Goal: Find specific page/section: Find specific page/section

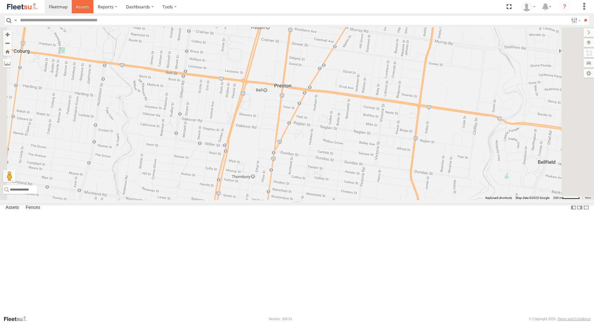
click at [81, 8] on span at bounding box center [82, 7] width 13 height 6
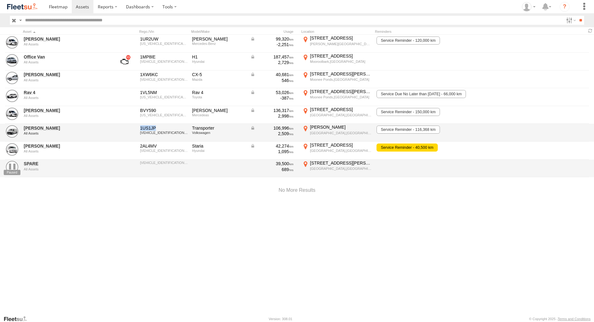
drag, startPoint x: 159, startPoint y: 128, endPoint x: 136, endPoint y: 129, distance: 23.2
click at [140, 129] on div "1US1JP" at bounding box center [164, 128] width 48 height 6
click at [159, 128] on div "1US1JP" at bounding box center [164, 128] width 48 height 6
drag, startPoint x: 158, startPoint y: 128, endPoint x: 149, endPoint y: 127, distance: 9.9
click at [146, 128] on div "1US1JP" at bounding box center [164, 128] width 48 height 6
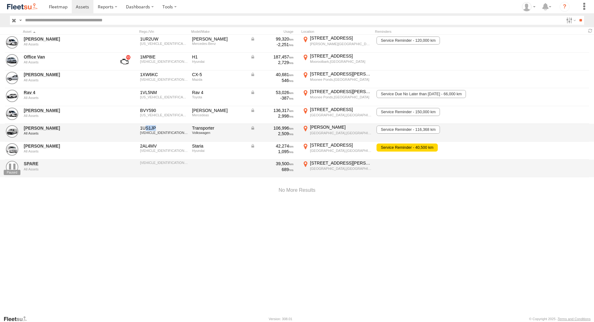
click at [156, 128] on div "1US1JP" at bounding box center [164, 128] width 48 height 6
drag, startPoint x: 158, startPoint y: 127, endPoint x: 148, endPoint y: 128, distance: 9.7
click at [141, 129] on div "1US1JP" at bounding box center [164, 128] width 48 height 6
drag, startPoint x: 162, startPoint y: 128, endPoint x: 138, endPoint y: 127, distance: 23.6
click at [140, 127] on div "1US1JP" at bounding box center [164, 128] width 48 height 6
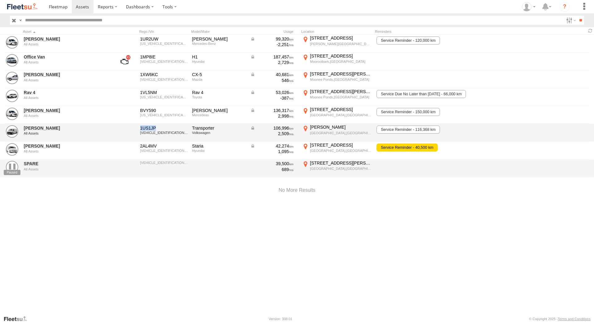
click at [156, 128] on div "1US1JP" at bounding box center [164, 128] width 48 height 6
click at [158, 128] on div "1US1JP" at bounding box center [164, 128] width 48 height 6
drag, startPoint x: 157, startPoint y: 128, endPoint x: 140, endPoint y: 128, distance: 16.4
click at [140, 128] on div "1US1JP" at bounding box center [164, 128] width 48 height 6
click at [158, 125] on div "1US1JP WV1ZZZ7HZNH026619" at bounding box center [164, 132] width 50 height 17
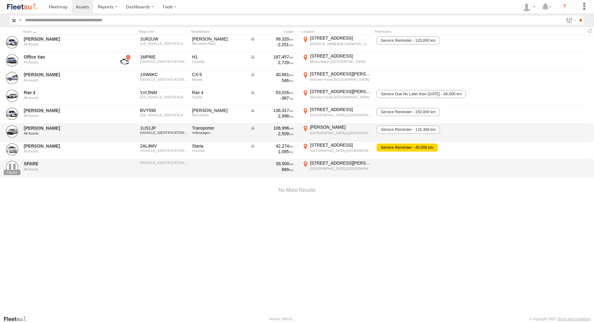
click at [156, 127] on div "1US1JP" at bounding box center [164, 128] width 48 height 6
click at [158, 128] on div "1US1JP" at bounding box center [164, 128] width 48 height 6
drag, startPoint x: 158, startPoint y: 129, endPoint x: 140, endPoint y: 129, distance: 18.9
click at [140, 129] on div "1US1JP" at bounding box center [164, 128] width 48 height 6
drag, startPoint x: 164, startPoint y: 131, endPoint x: 160, endPoint y: 129, distance: 3.9
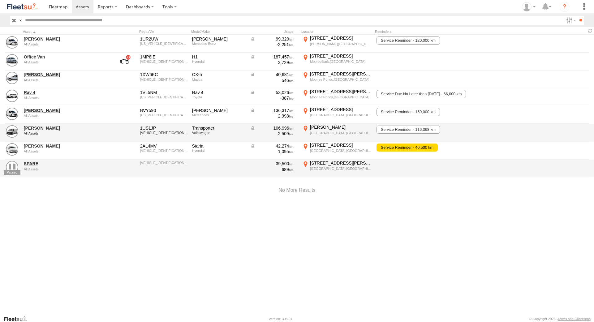
click at [163, 131] on div "1US1JP" at bounding box center [164, 128] width 48 height 6
click at [160, 129] on div "1US1JP" at bounding box center [164, 128] width 48 height 6
click at [147, 129] on div "1US1JP" at bounding box center [164, 128] width 48 height 6
click at [158, 128] on div "1US1JP" at bounding box center [164, 128] width 48 height 6
drag, startPoint x: 158, startPoint y: 128, endPoint x: 141, endPoint y: 128, distance: 17.3
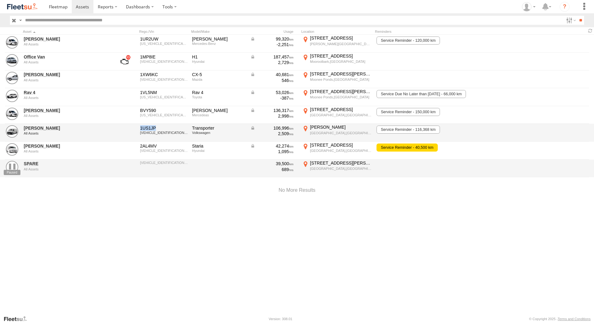
click at [141, 128] on div "1US1JP" at bounding box center [164, 128] width 48 height 6
drag, startPoint x: 163, startPoint y: 128, endPoint x: 138, endPoint y: 126, distance: 25.1
click at [140, 126] on div "1US1JP" at bounding box center [164, 128] width 48 height 6
